Goal: Information Seeking & Learning: Learn about a topic

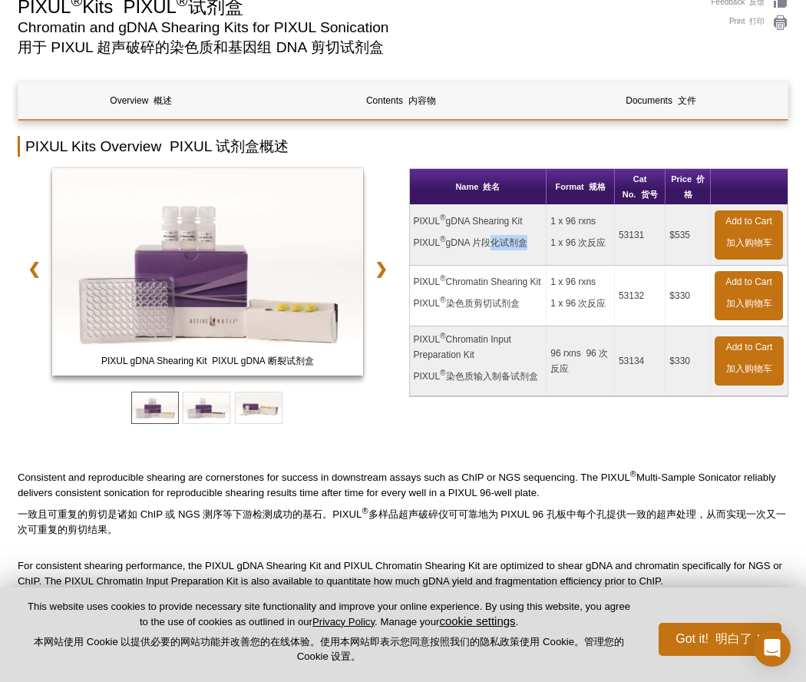
drag, startPoint x: 482, startPoint y: 239, endPoint x: 519, endPoint y: 239, distance: 36.8
click at [519, 239] on font "PIXUL ® gDNA 片段化试剂盒" at bounding box center [471, 242] width 114 height 11
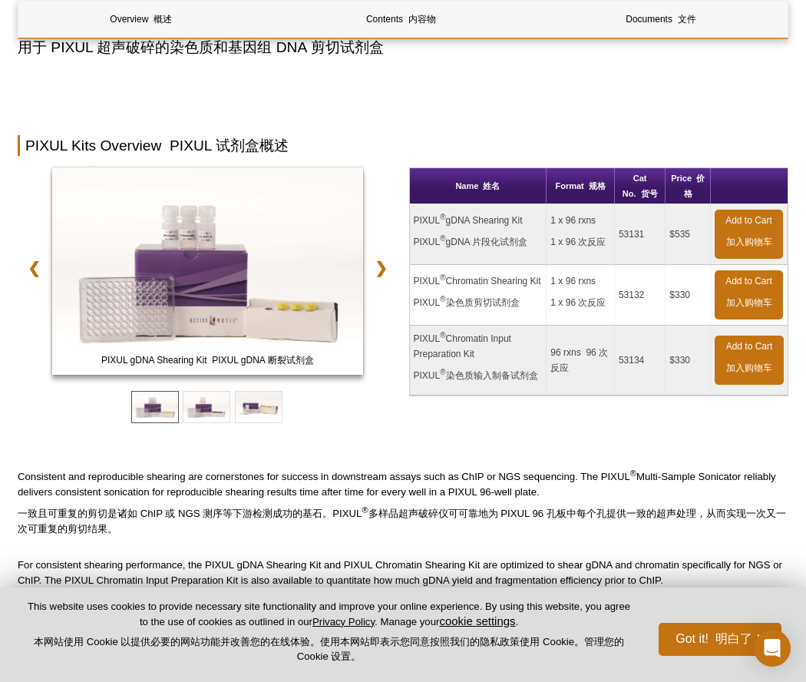
scroll to position [307, 0]
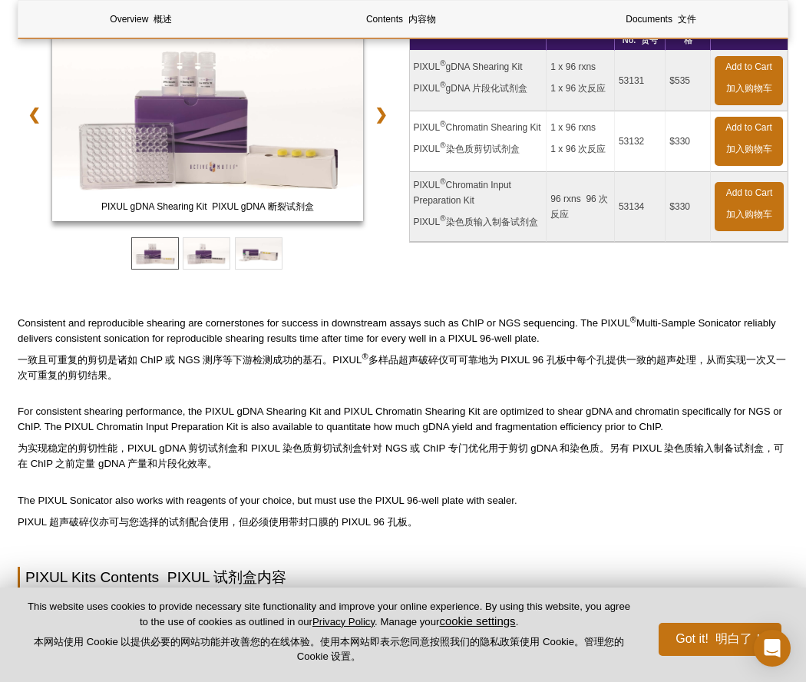
drag, startPoint x: 18, startPoint y: 322, endPoint x: 616, endPoint y: 345, distance: 598.3
click at [616, 345] on p "Consistent and reproducible shearing are cornerstones for success in downstream…" at bounding box center [403, 352] width 771 height 74
click at [580, 338] on p "Consistent and reproducible shearing are cornerstones for success in downstream…" at bounding box center [403, 352] width 771 height 74
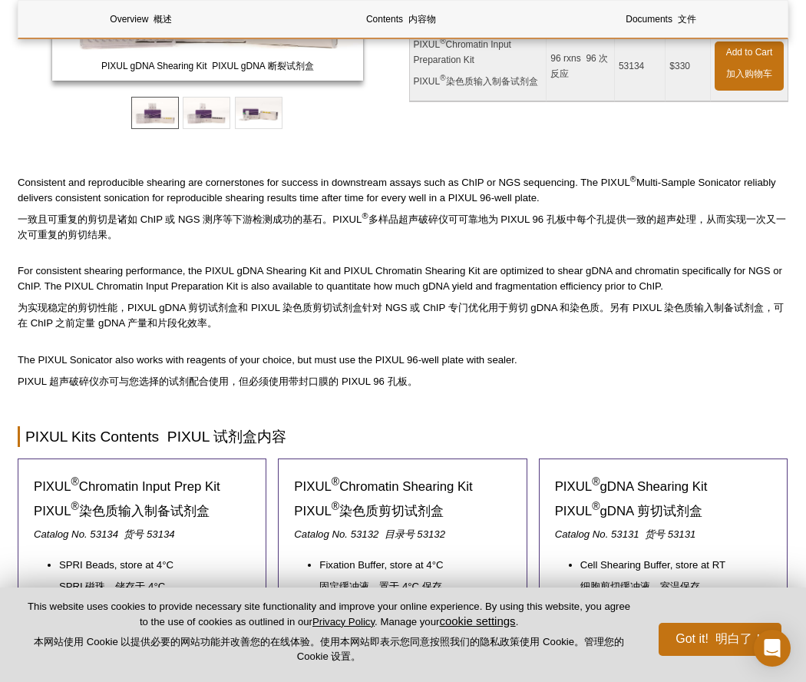
scroll to position [461, 0]
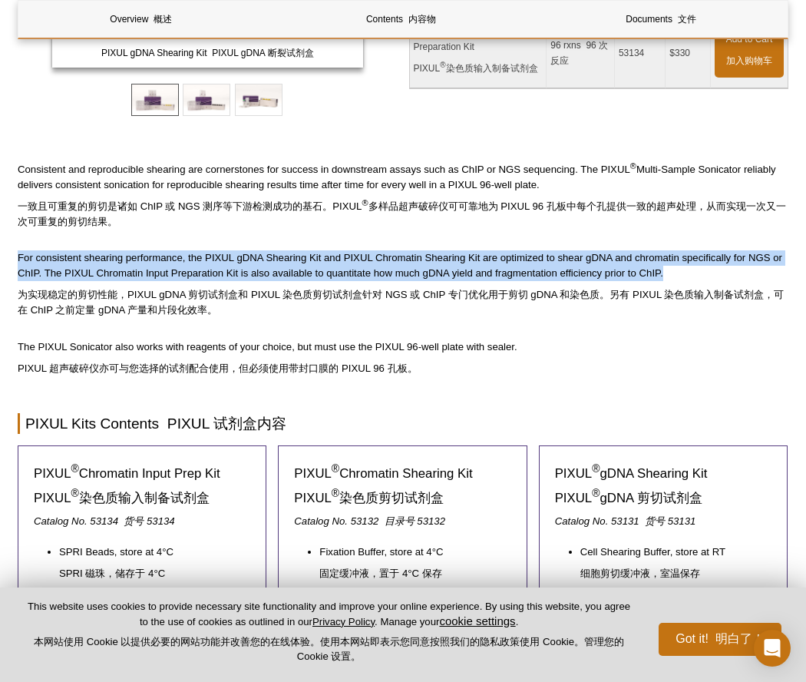
drag, startPoint x: 20, startPoint y: 256, endPoint x: 709, endPoint y: 280, distance: 689.6
click at [709, 280] on p "For consistent shearing performance, the PIXUL gDNA Shearing Kit and PIXUL Chro…" at bounding box center [403, 287] width 771 height 74
click at [382, 257] on p "For consistent shearing performance, the PIXUL gDNA Shearing Kit and PIXUL Chro…" at bounding box center [403, 287] width 771 height 74
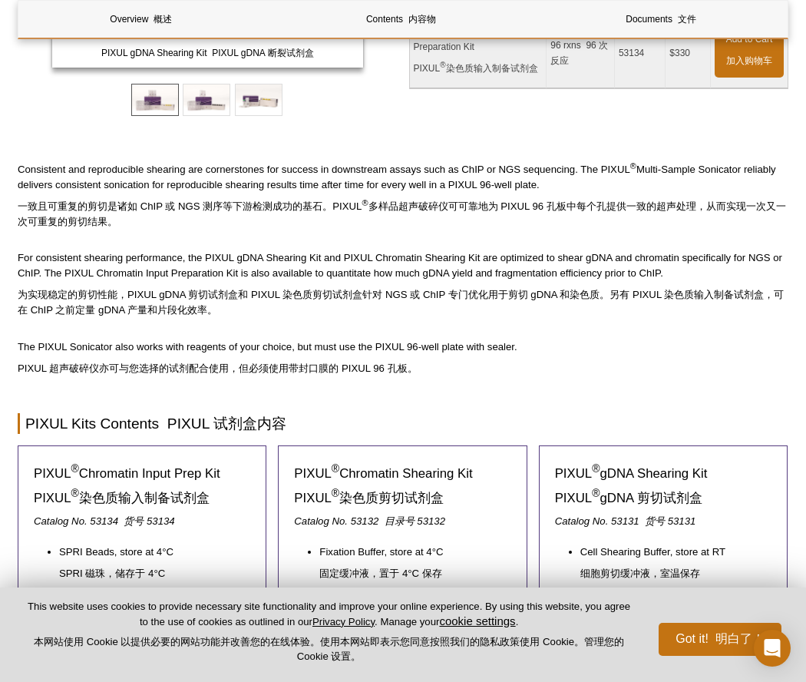
click at [513, 309] on font "为实现稳定的剪切性能，PIXUL gDNA 剪切试剂盒和 PIXUL 染色质剪切试剂盒针对 NGS 或 ChIP 专门优化用于剪切 gDNA 和染色质。另有 …" at bounding box center [403, 302] width 771 height 31
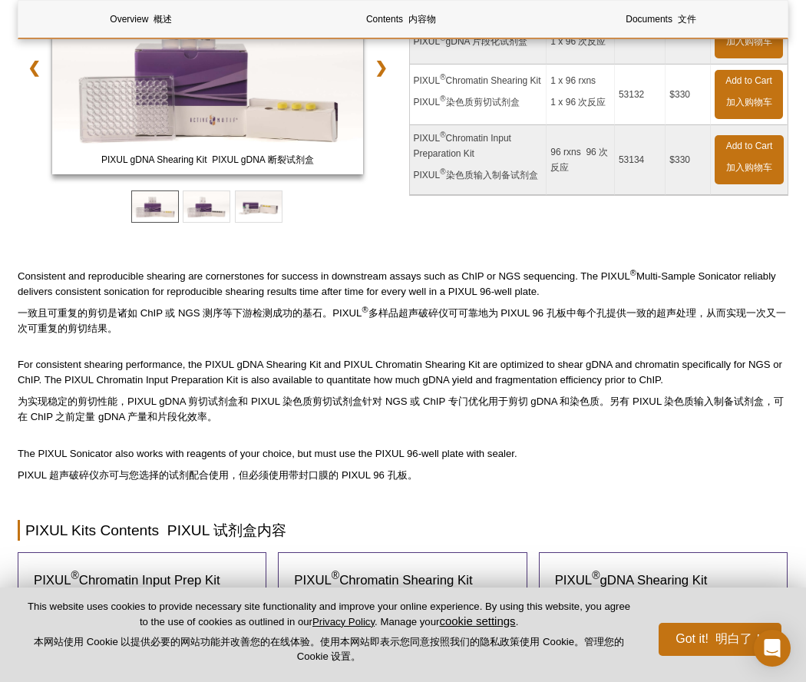
scroll to position [230, 0]
